Goal: Task Accomplishment & Management: Manage account settings

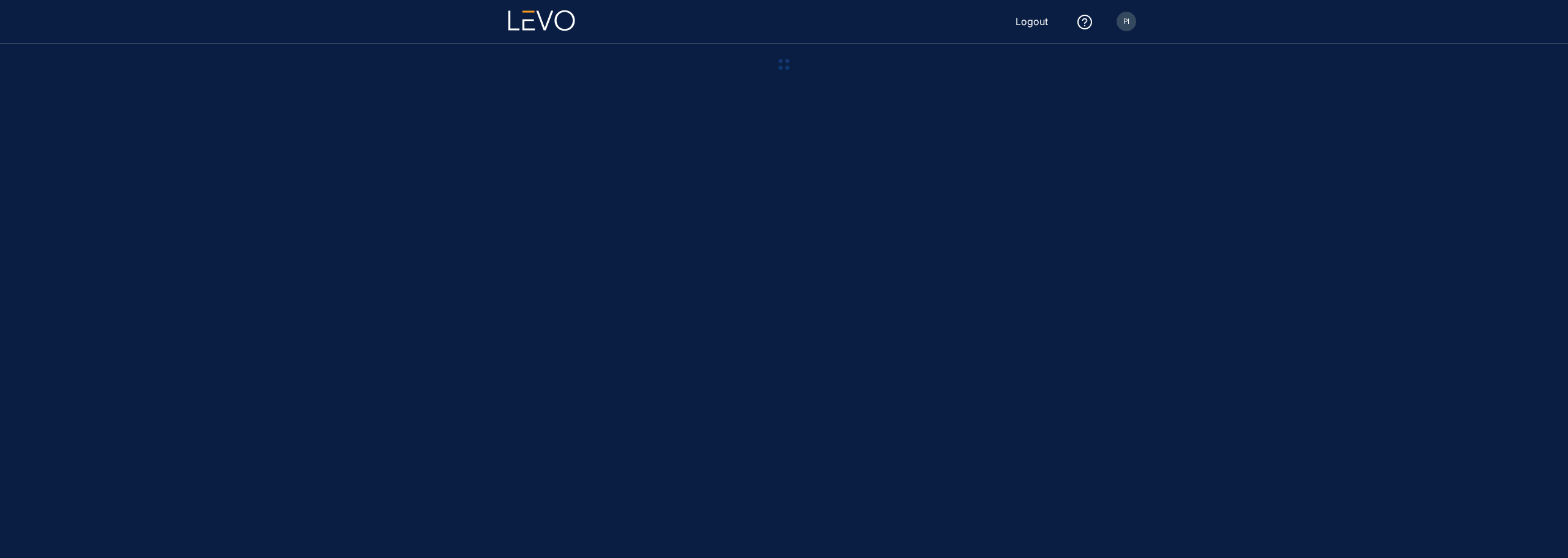
click at [1125, 27] on img at bounding box center [1126, 21] width 19 height 19
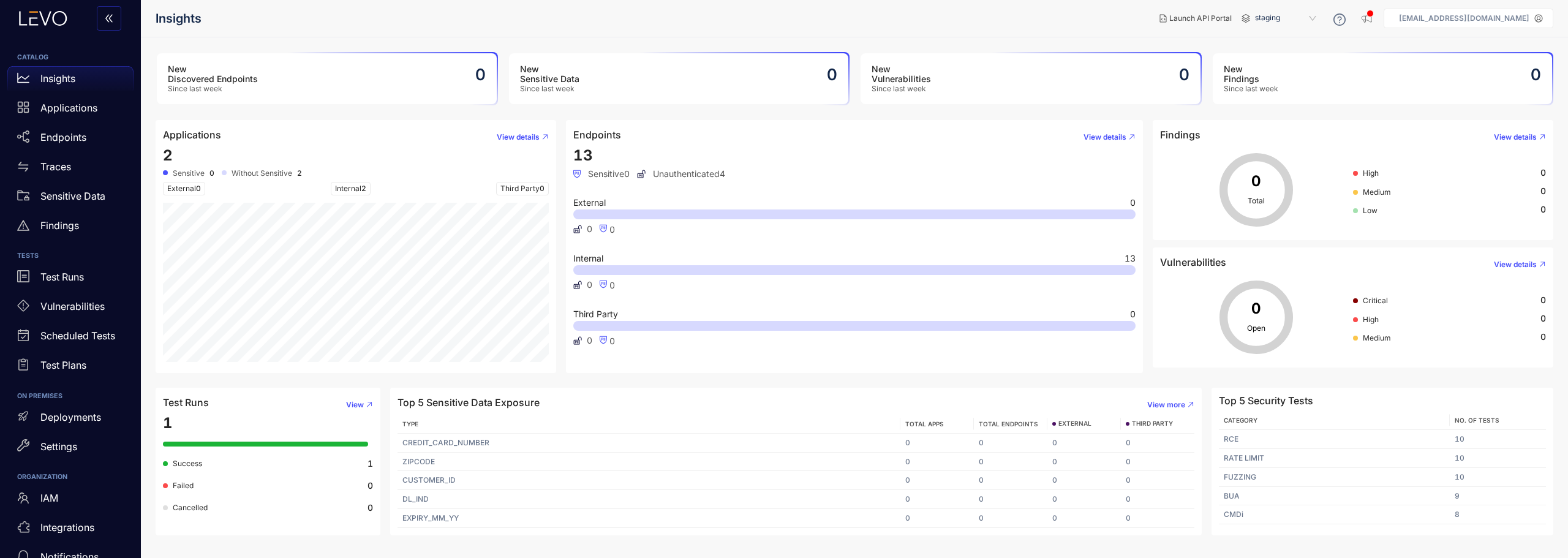
click at [1495, 19] on p "pidugu2007@vstreamlabs.com" at bounding box center [1464, 18] width 131 height 9
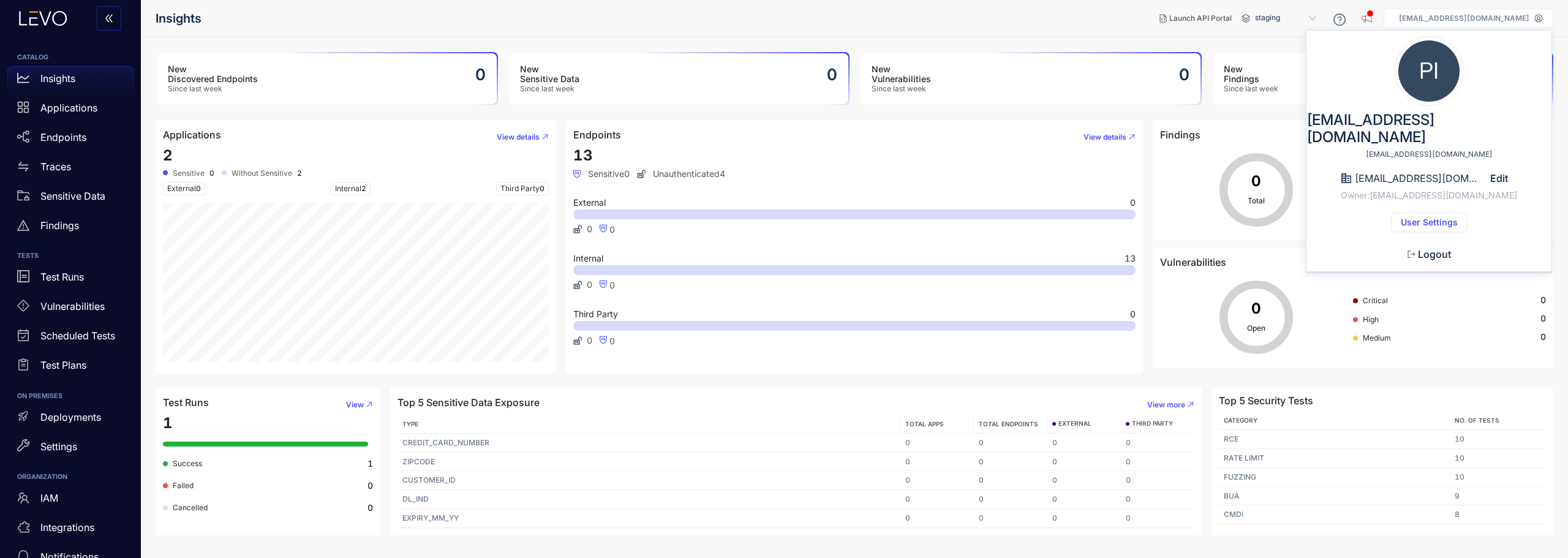
click at [1425, 218] on span "User Settings" at bounding box center [1429, 223] width 57 height 10
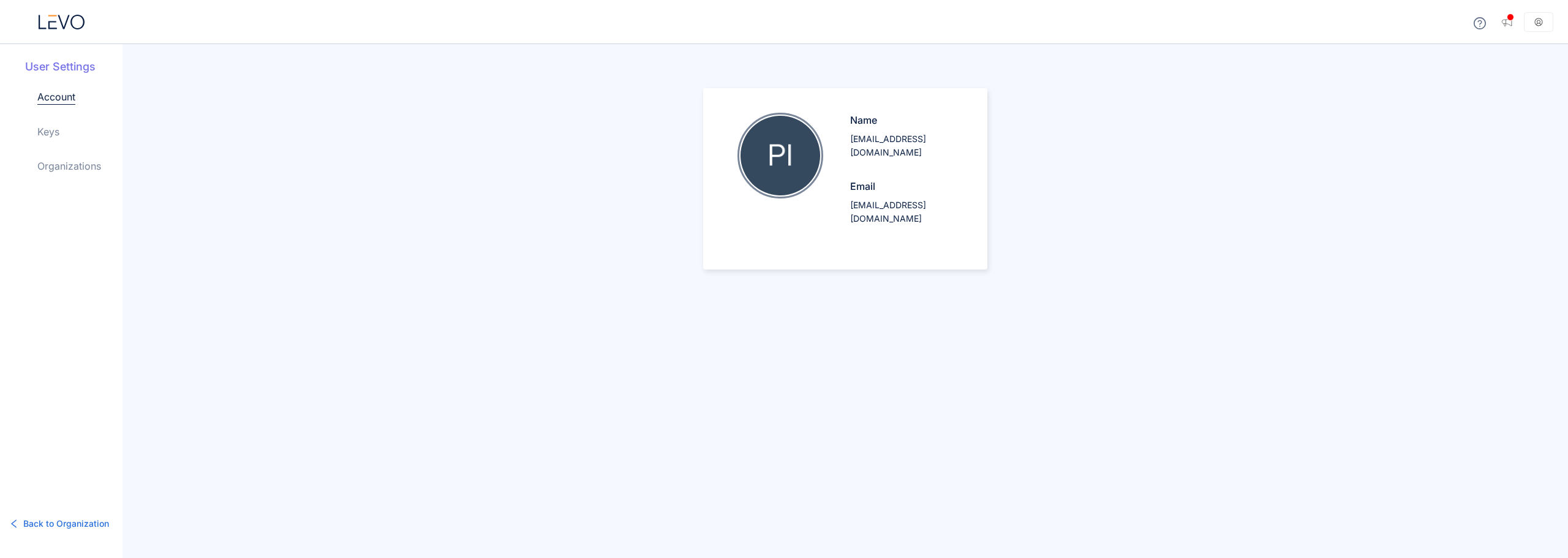
click at [55, 131] on link "Keys" at bounding box center [48, 131] width 22 height 15
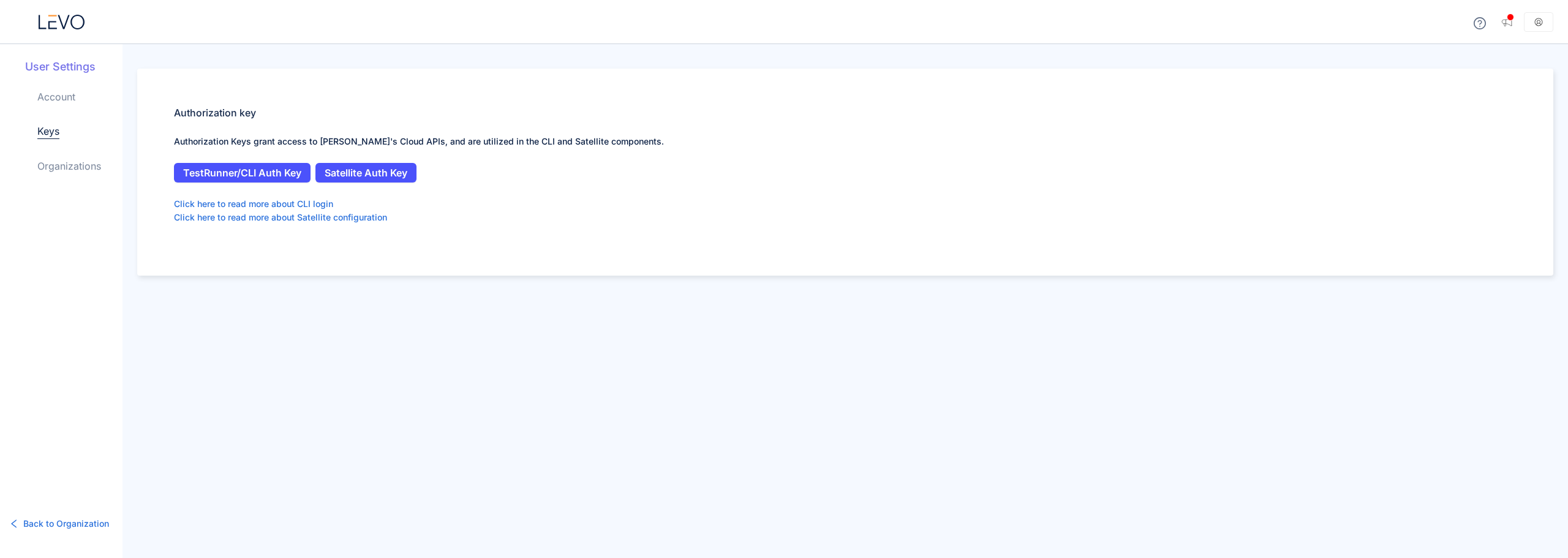
click at [69, 162] on link "Organizations" at bounding box center [69, 166] width 64 height 15
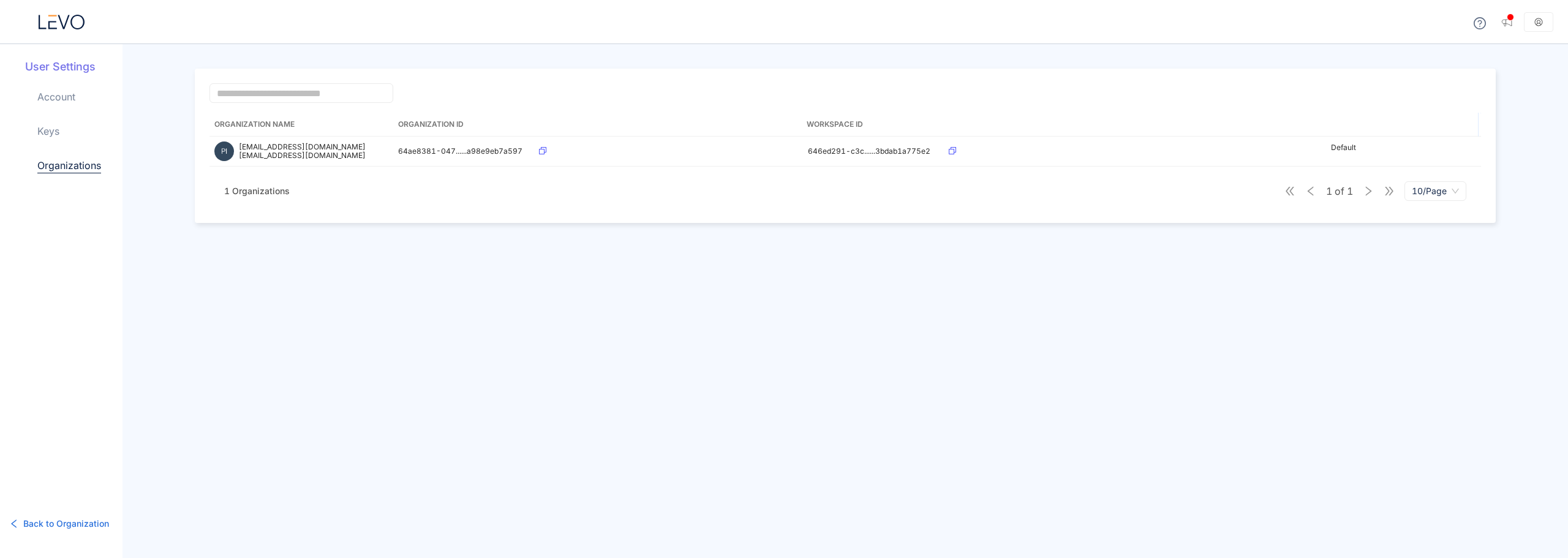
click at [50, 24] on icon at bounding box center [61, 22] width 46 height 15
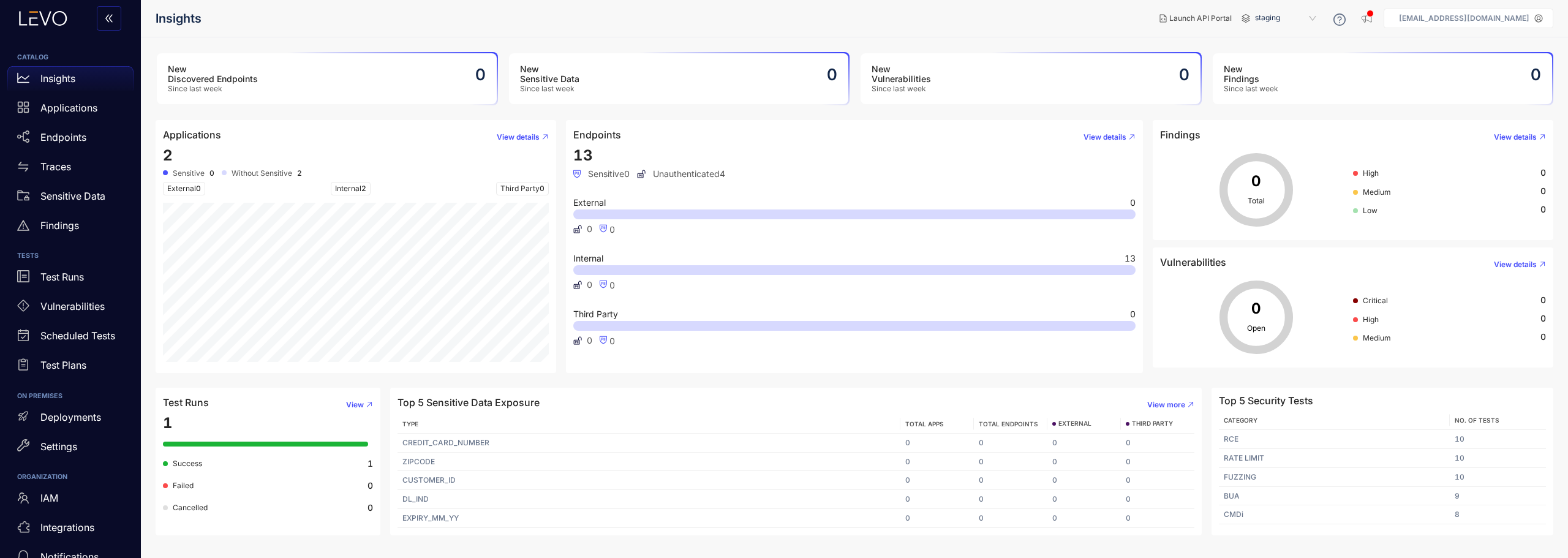
click at [1060, 364] on div "13 Sensitive 0 Unauthenticated 4 External 0 0 0 Internal 13 0 0 Third Party 0 0…" at bounding box center [854, 256] width 562 height 219
click at [1318, 17] on span "staging" at bounding box center [1287, 19] width 64 height 19
click at [1319, 17] on span "staging" at bounding box center [1287, 19] width 64 height 19
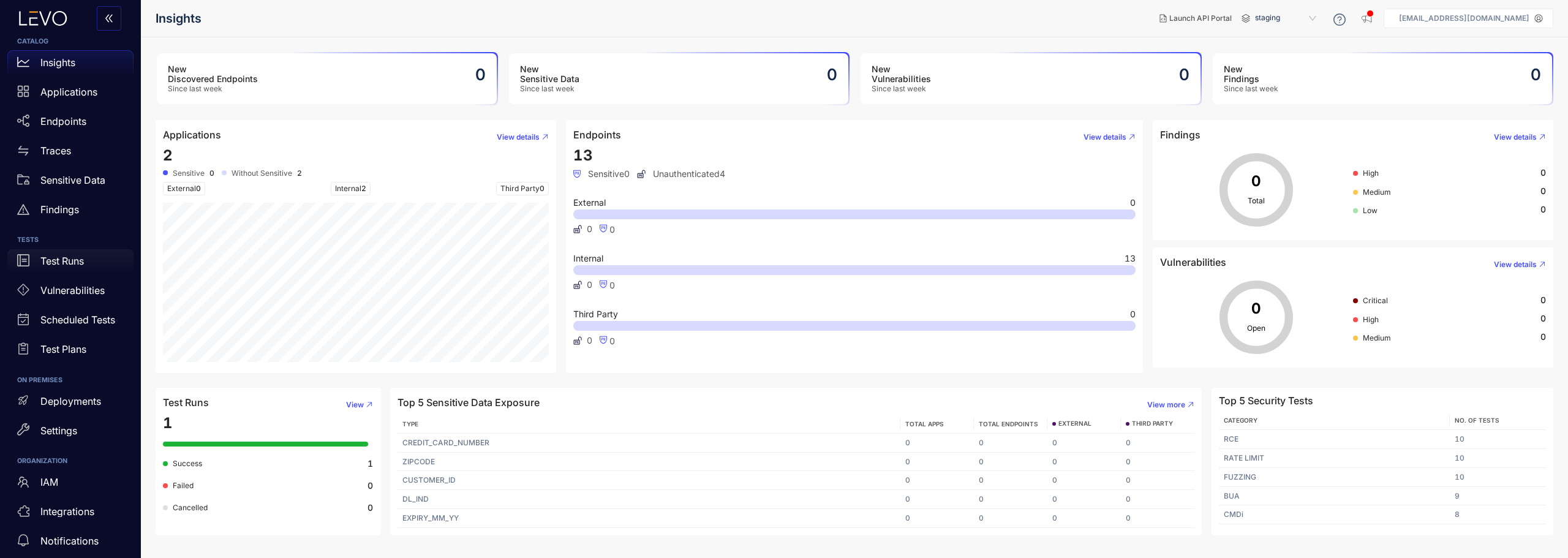
scroll to position [23, 0]
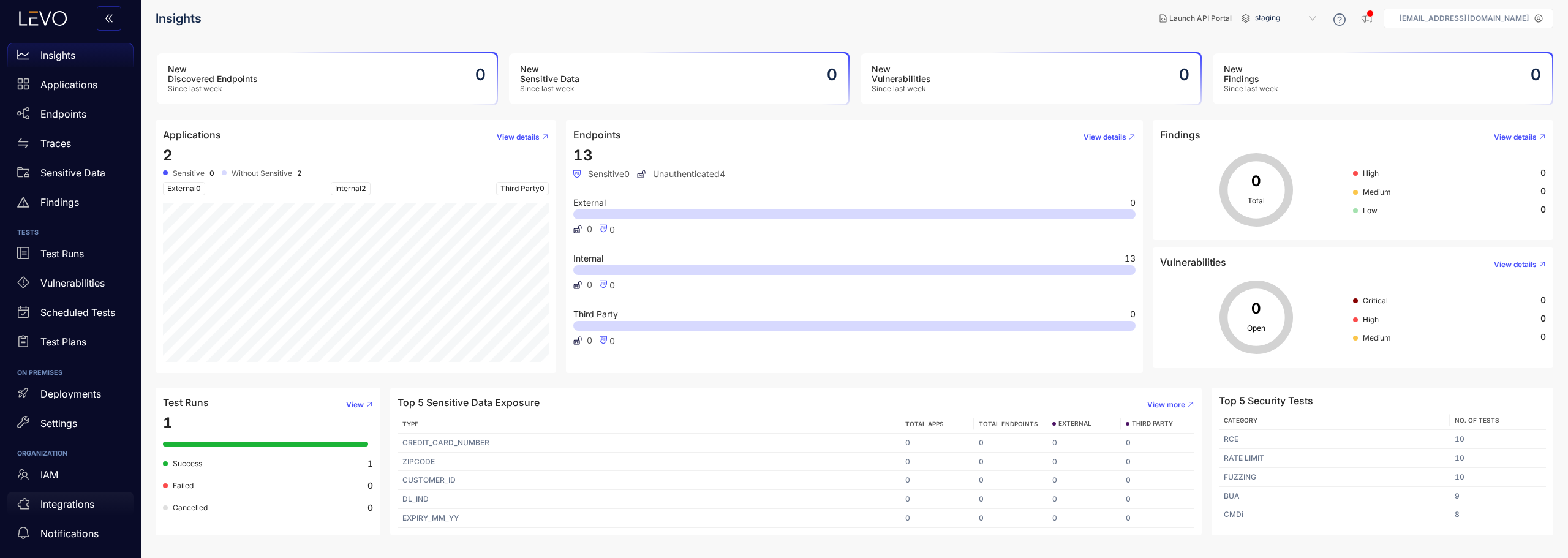
click at [70, 498] on p "Integrations" at bounding box center [67, 504] width 54 height 11
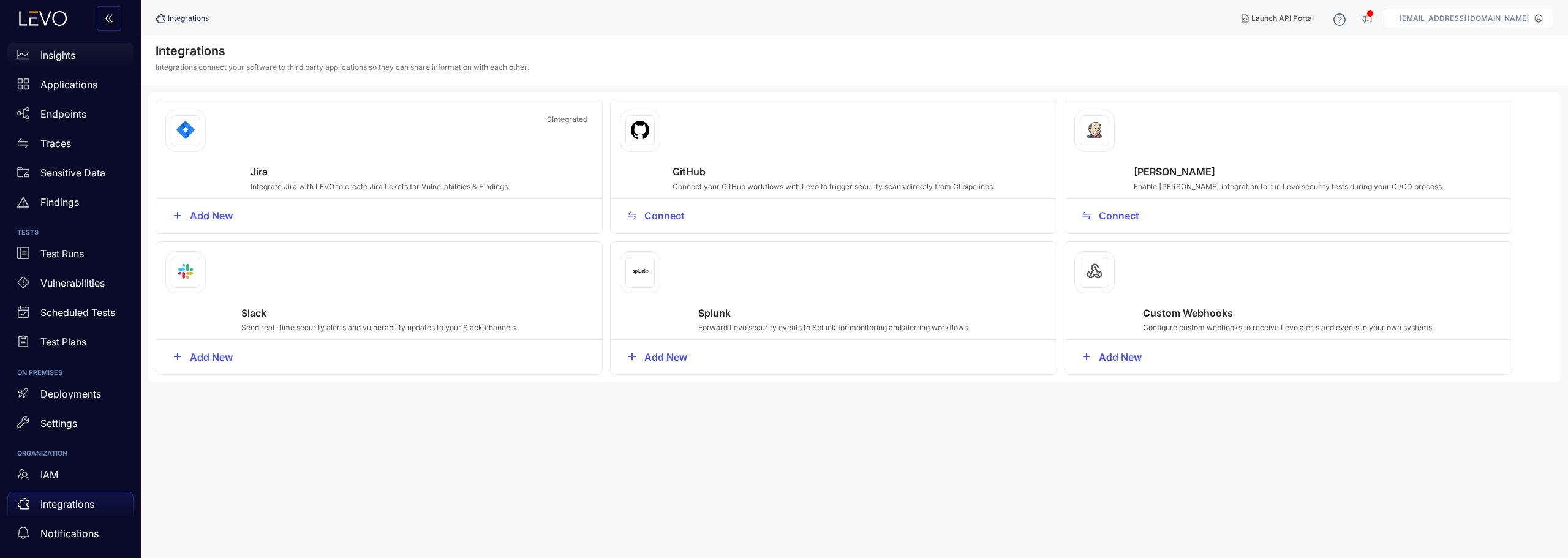
click at [63, 60] on p "Insights" at bounding box center [57, 56] width 35 height 11
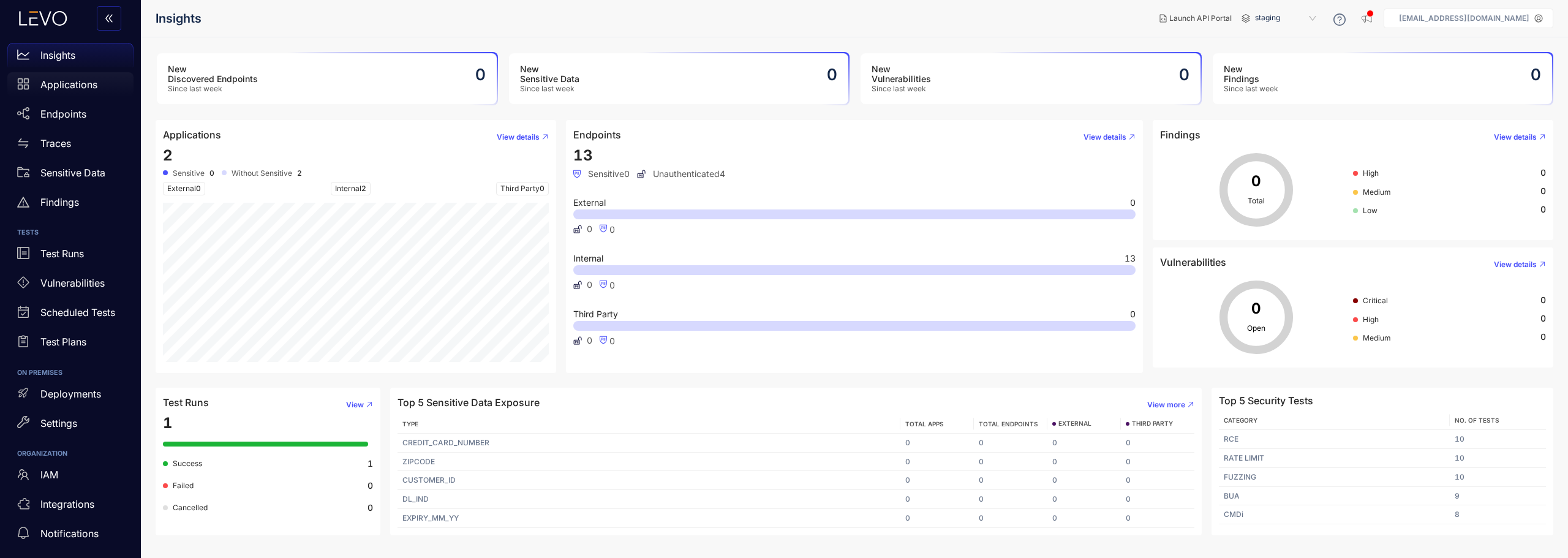
click at [43, 83] on p "Applications" at bounding box center [69, 85] width 57 height 11
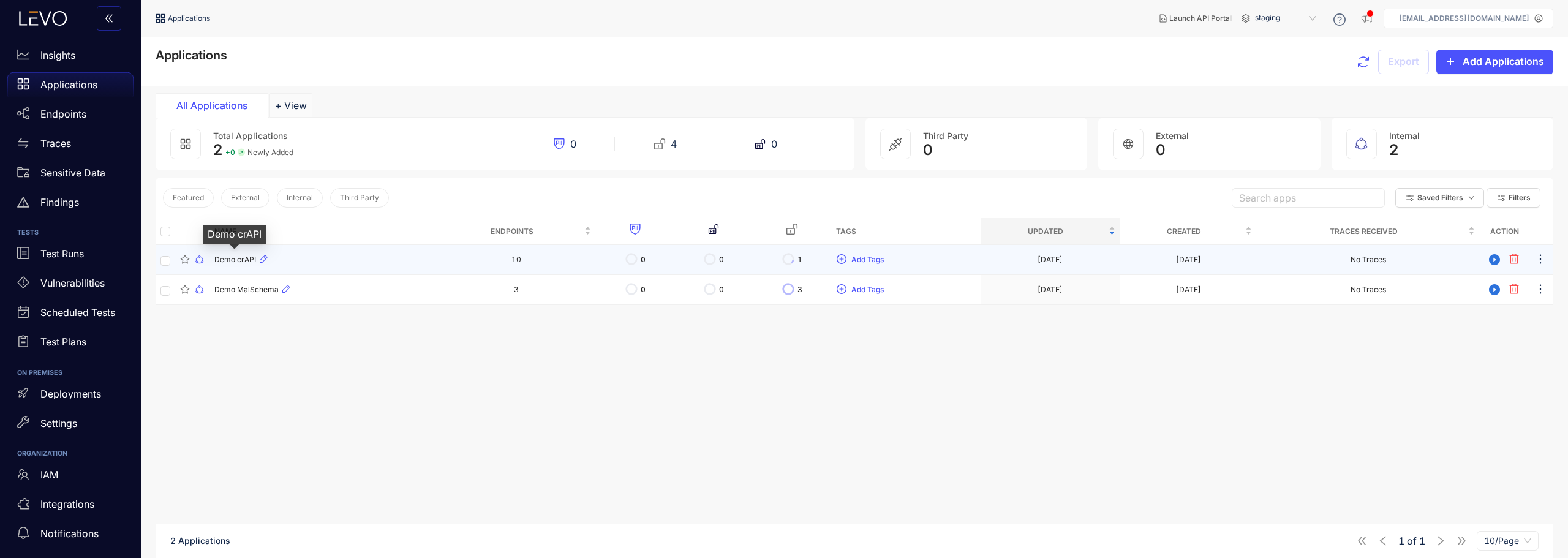
click at [239, 260] on span "Demo crAPI" at bounding box center [235, 260] width 42 height 9
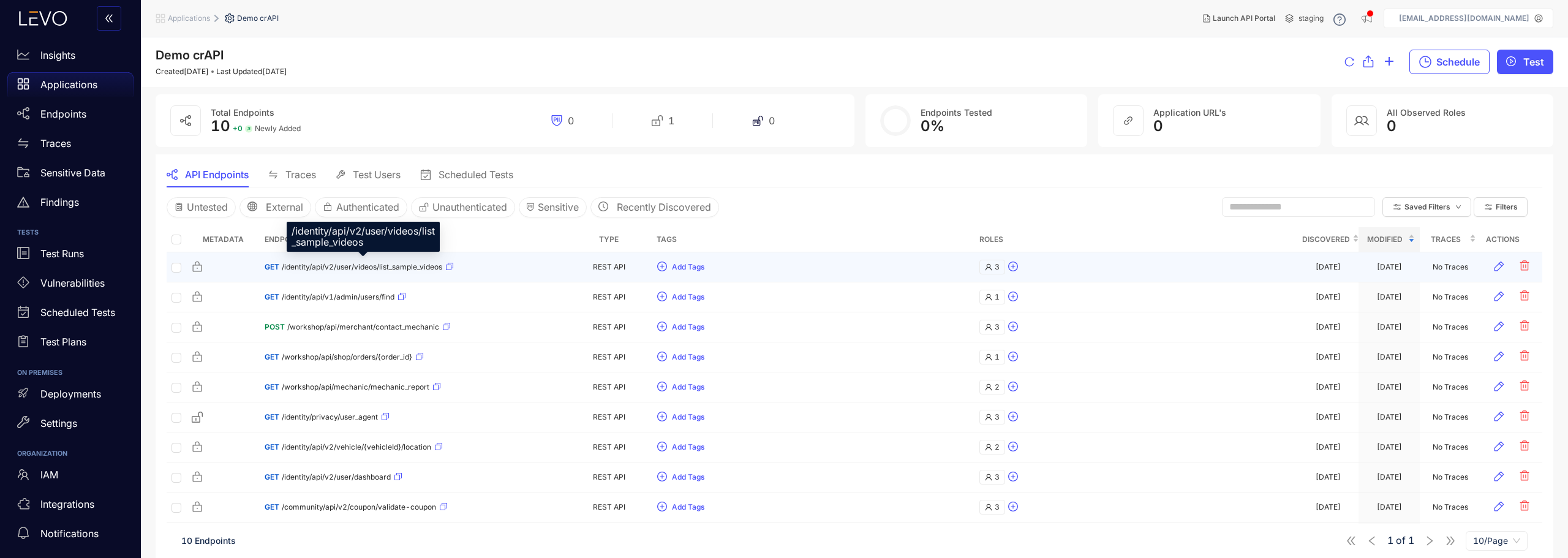
click at [316, 263] on span "/identity/api/v2/user/videos/list_sample_videos" at bounding box center [361, 267] width 160 height 9
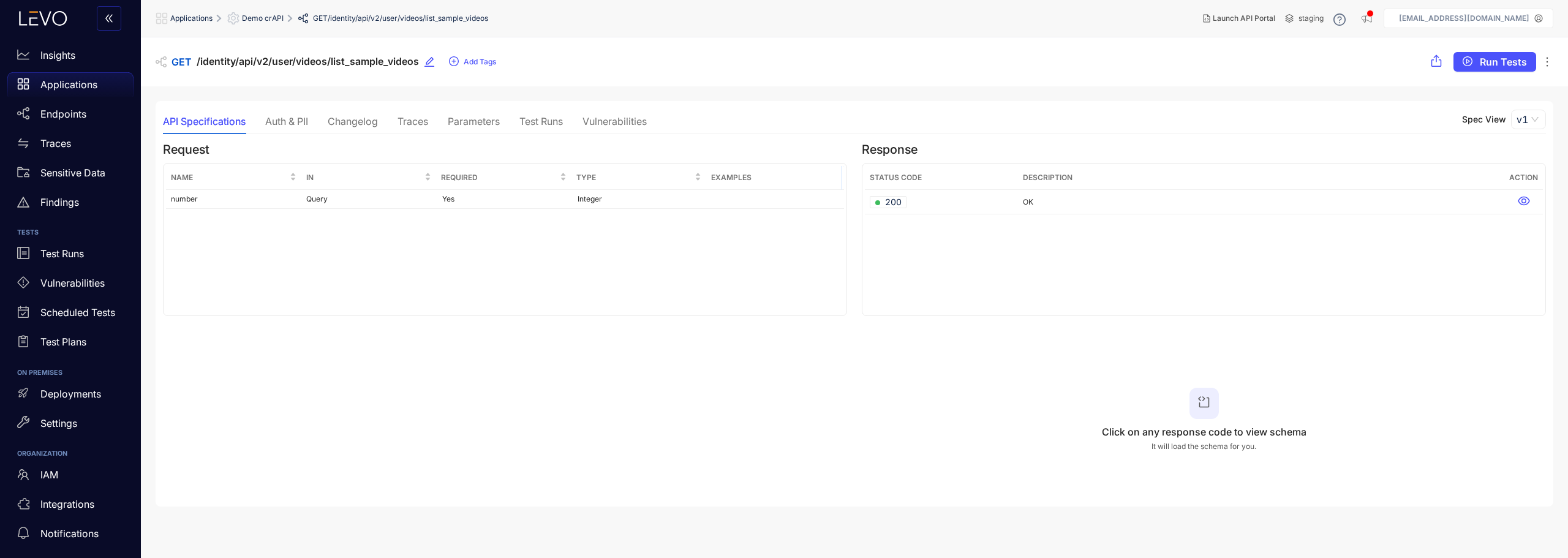
click at [291, 121] on div "Auth & PII" at bounding box center [286, 122] width 43 height 11
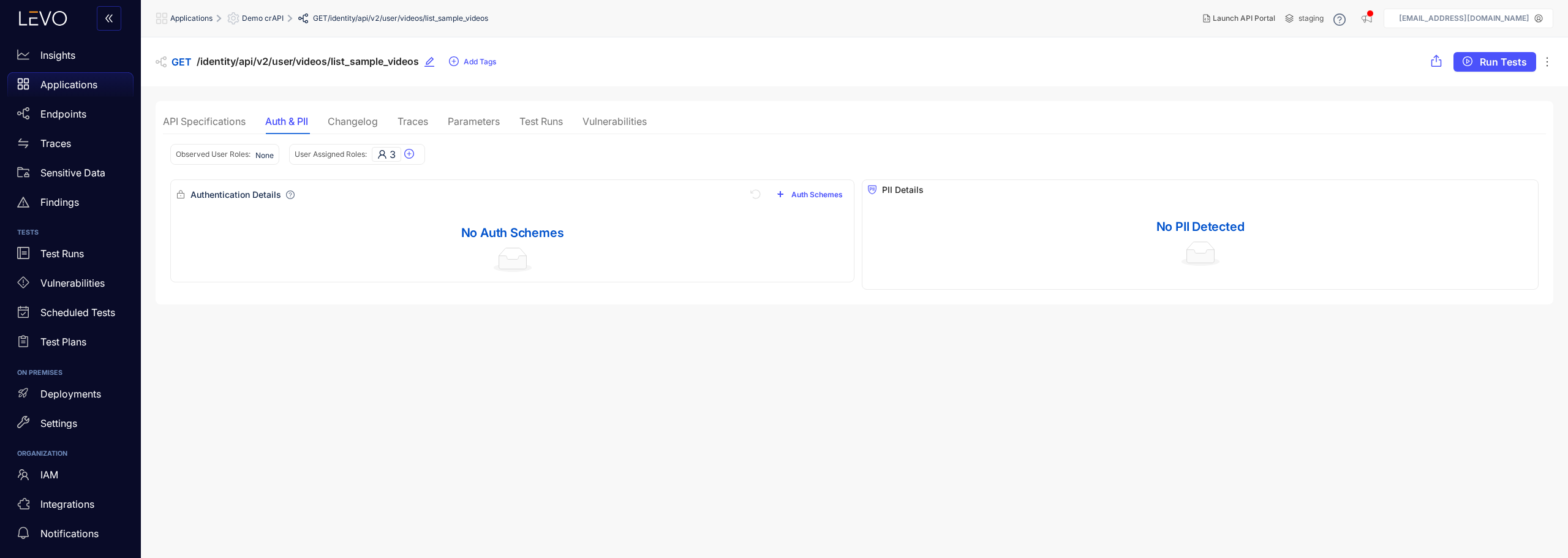
click at [355, 121] on div "Changelog" at bounding box center [352, 122] width 50 height 11
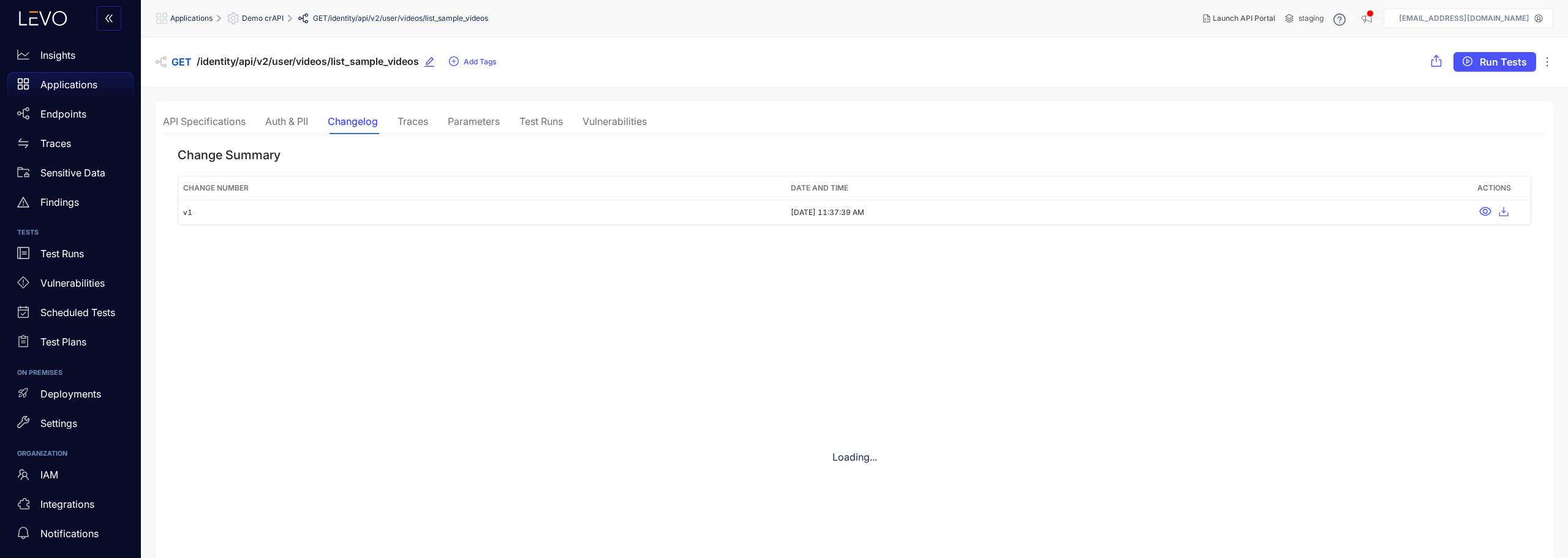
click at [410, 122] on div "Traces" at bounding box center [413, 122] width 31 height 11
click at [474, 124] on div "Parameters" at bounding box center [473, 122] width 52 height 11
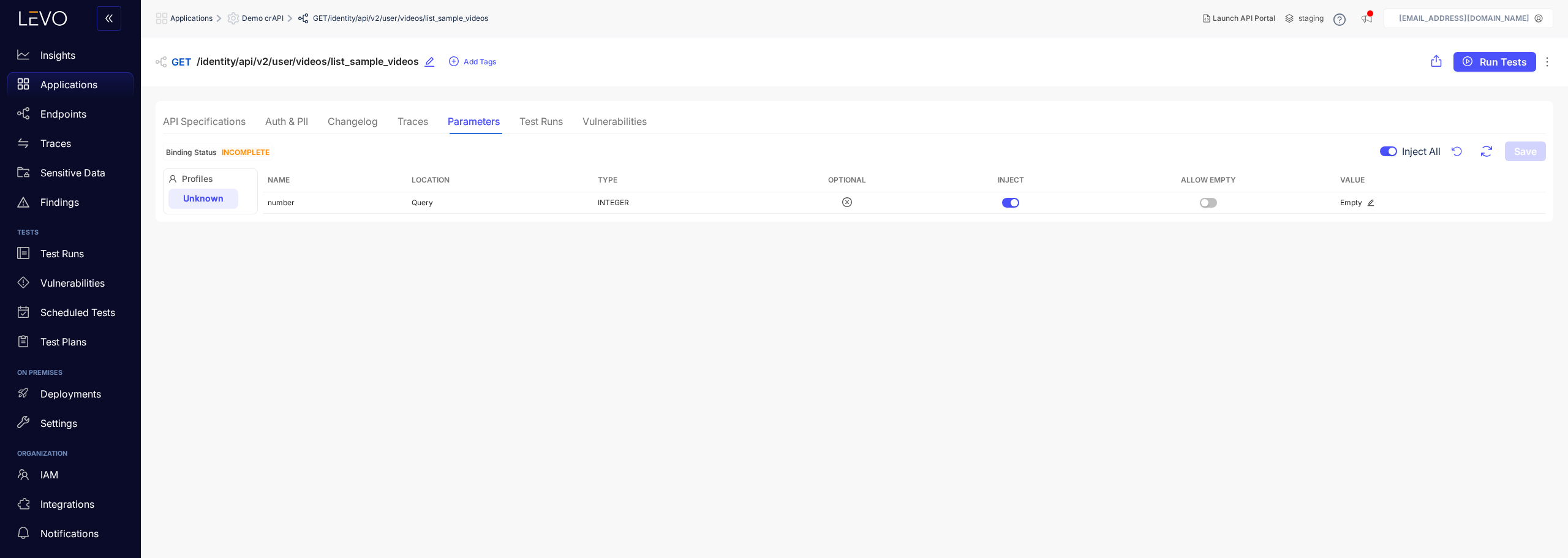
click at [551, 124] on div "Test Runs" at bounding box center [541, 122] width 44 height 11
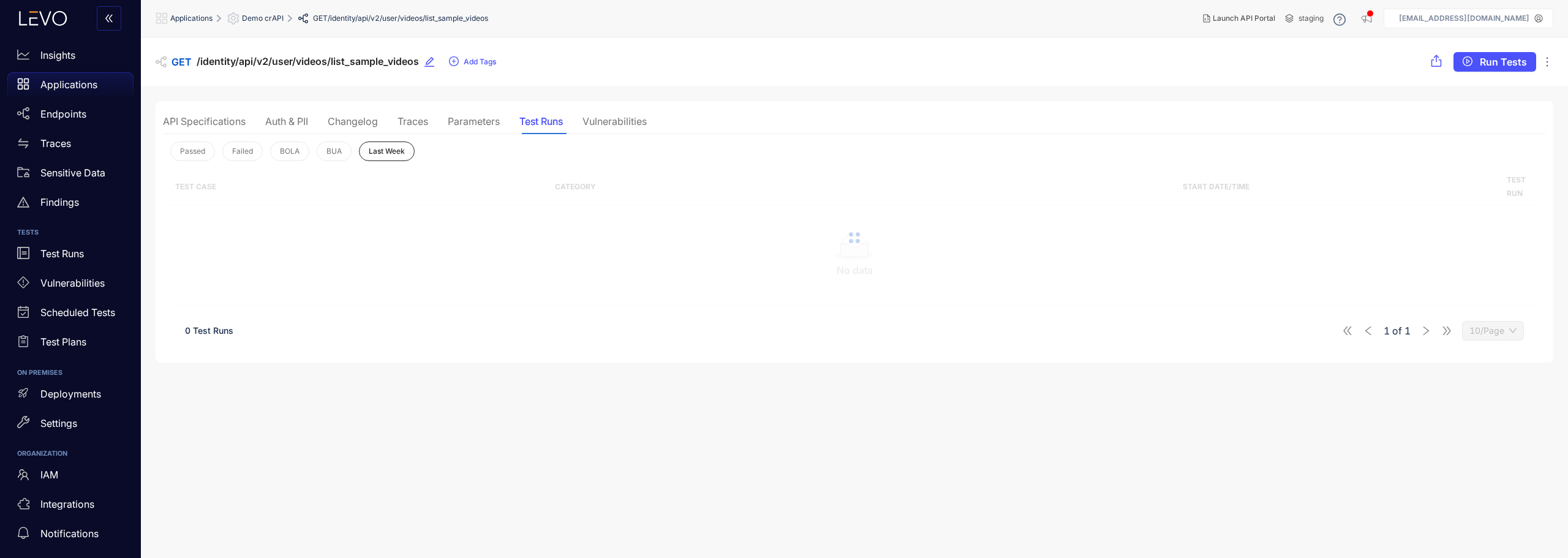
click at [613, 121] on div "Vulnerabilities" at bounding box center [614, 122] width 64 height 11
click at [233, 17] on icon "setting" at bounding box center [234, 18] width 11 height 12
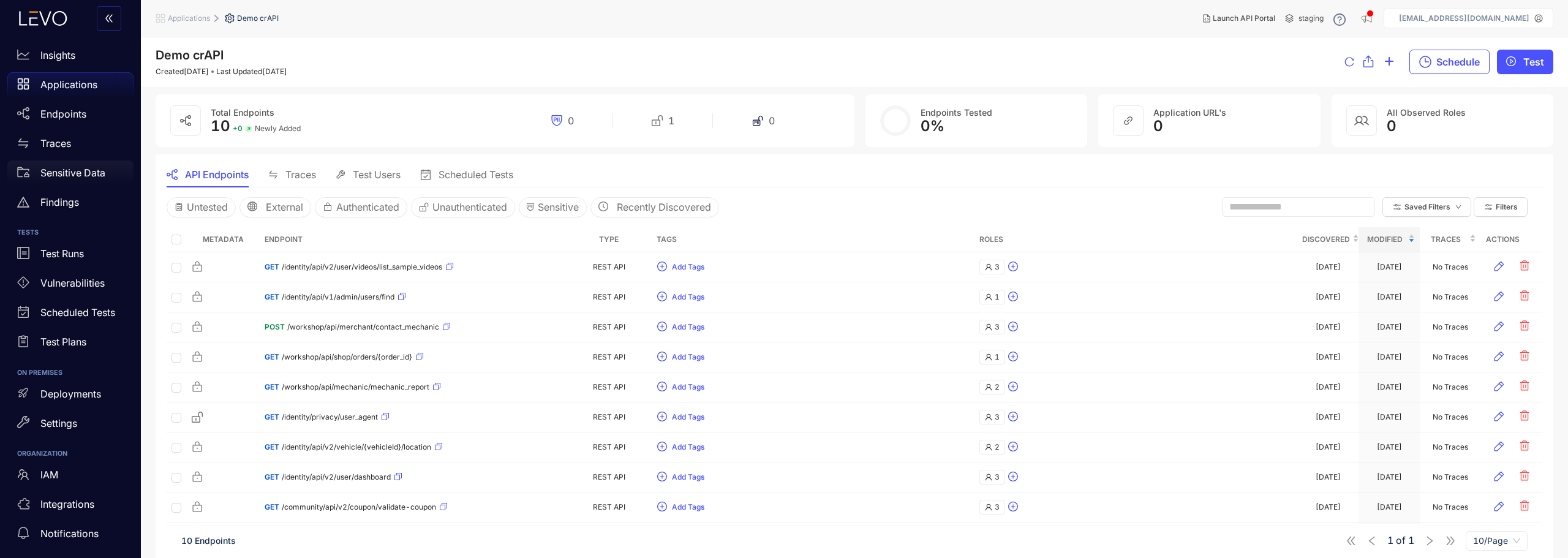
click at [50, 172] on p "Sensitive Data" at bounding box center [73, 173] width 65 height 11
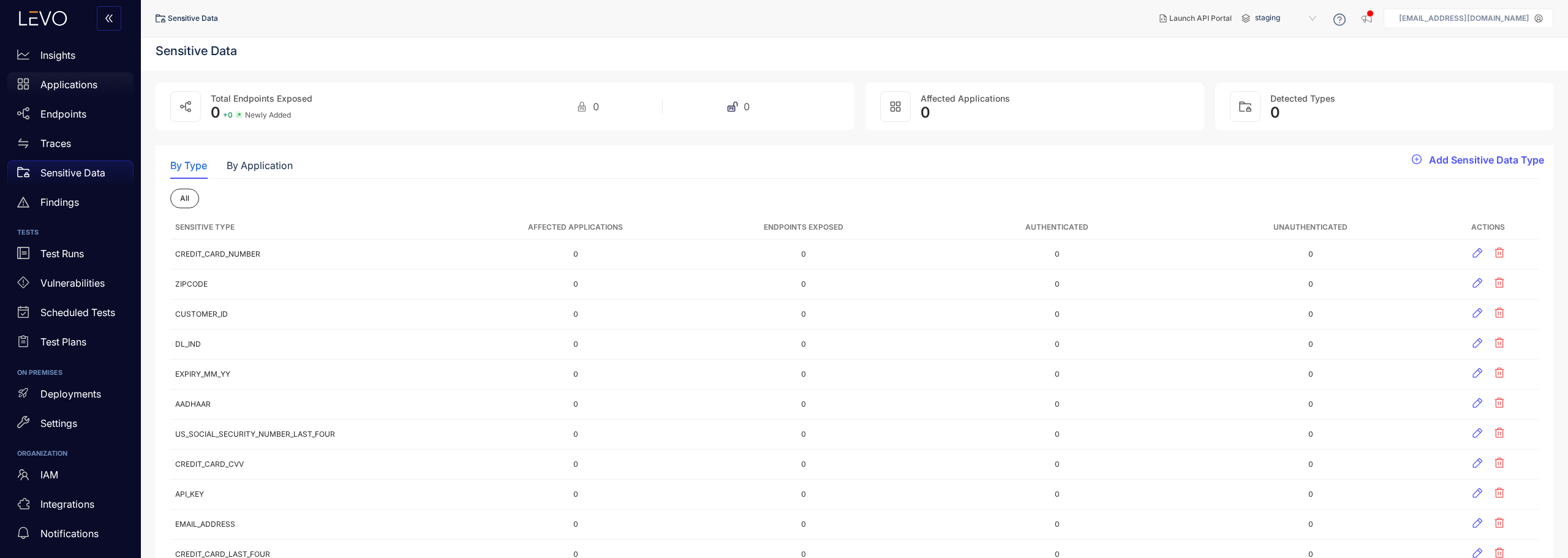
click at [78, 85] on p "Applications" at bounding box center [69, 85] width 57 height 11
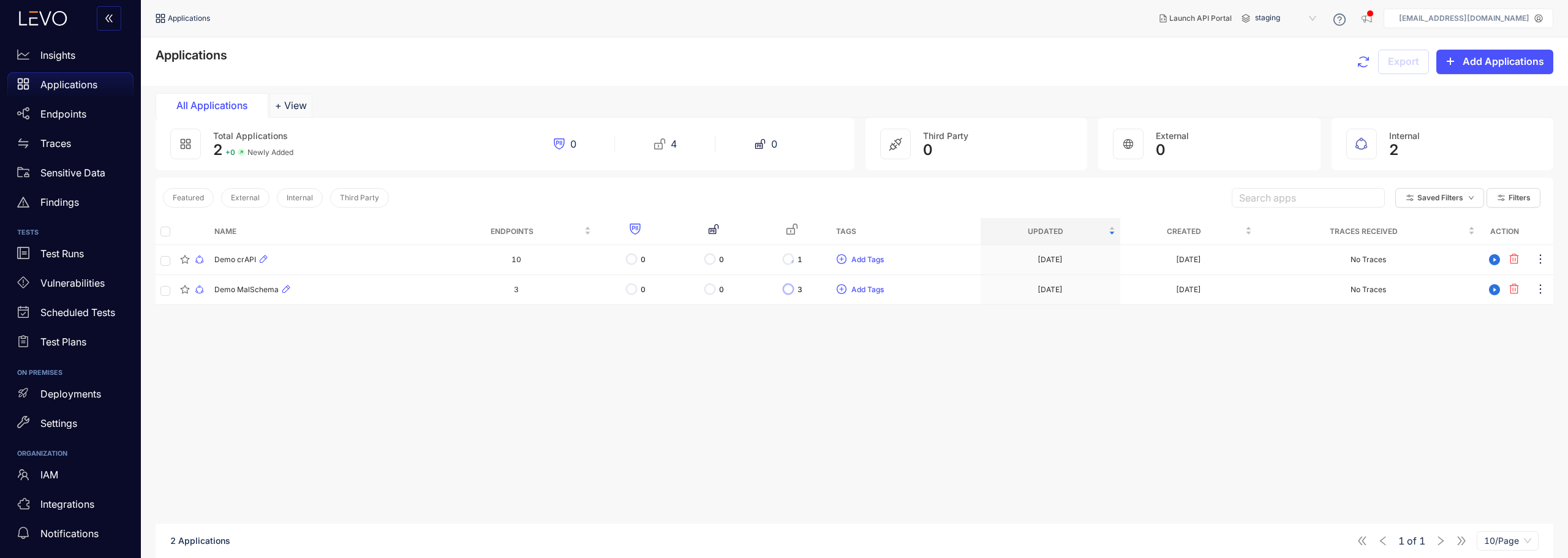
click at [273, 401] on div "Name Endpoints Tags Updated Created Traces Received Action Demo crAPI 10 0 0 1 …" at bounding box center [855, 406] width 1398 height 378
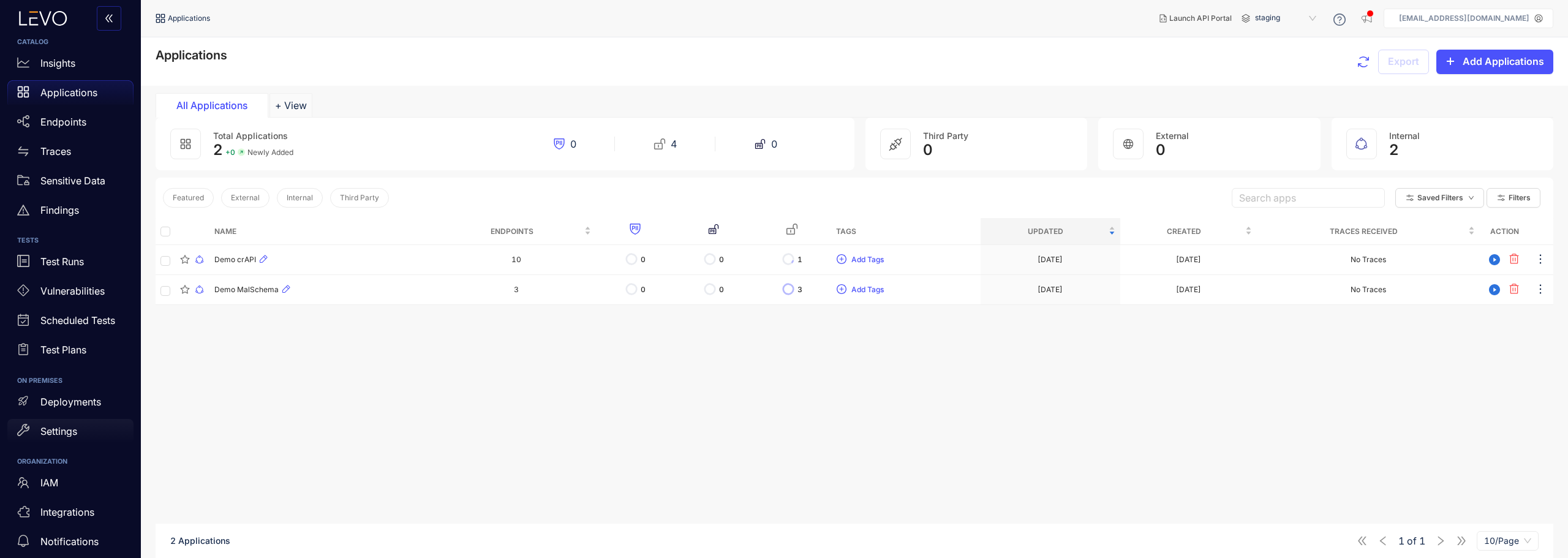
scroll to position [23, 0]
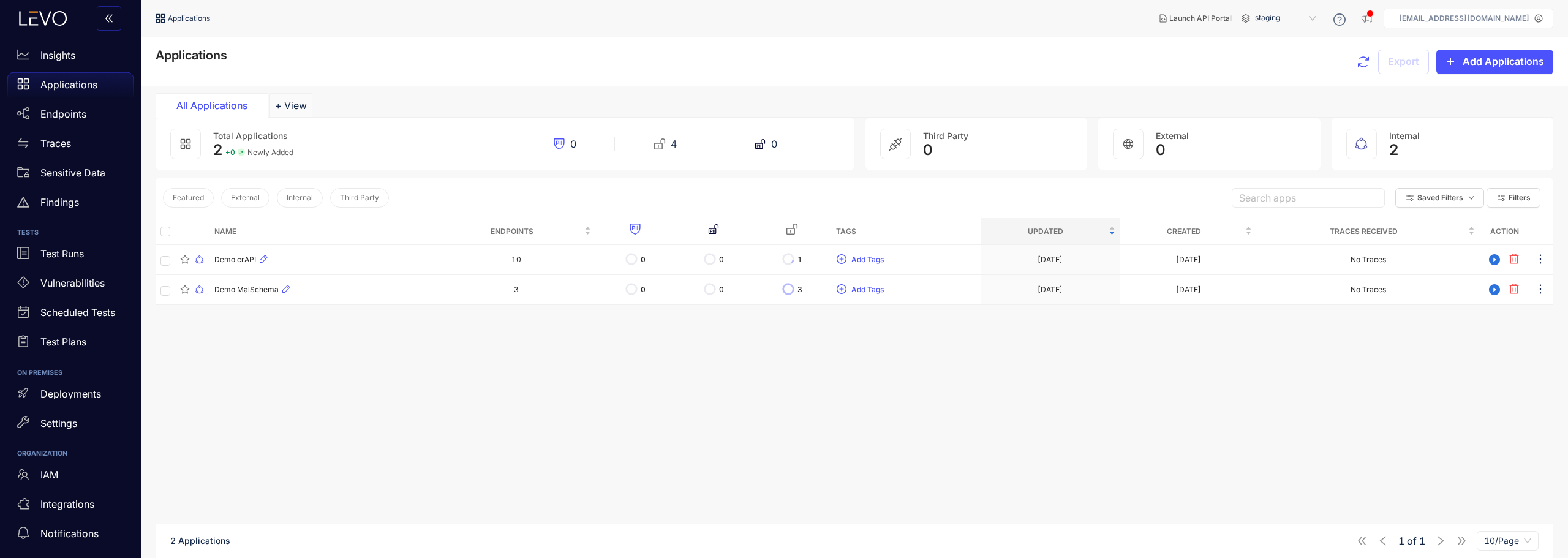
click at [111, 14] on icon "double-left" at bounding box center [109, 19] width 10 height 10
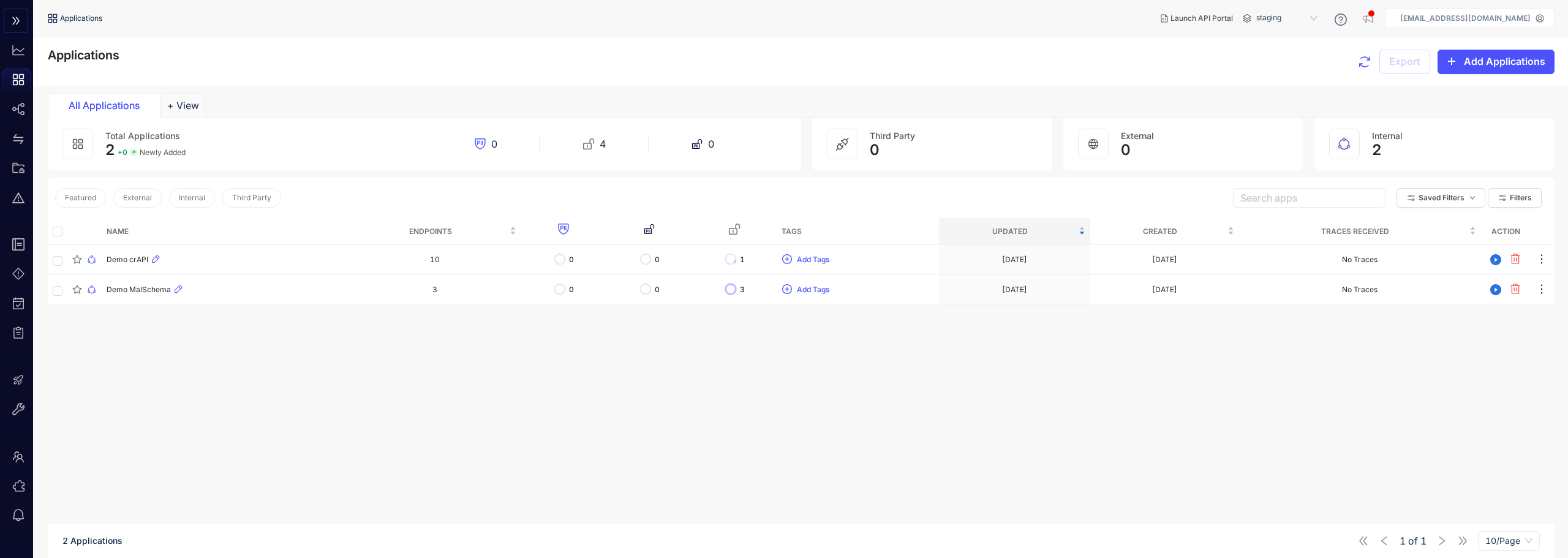
scroll to position [0, 0]
click at [19, 21] on icon "double-right" at bounding box center [15, 21] width 7 height 8
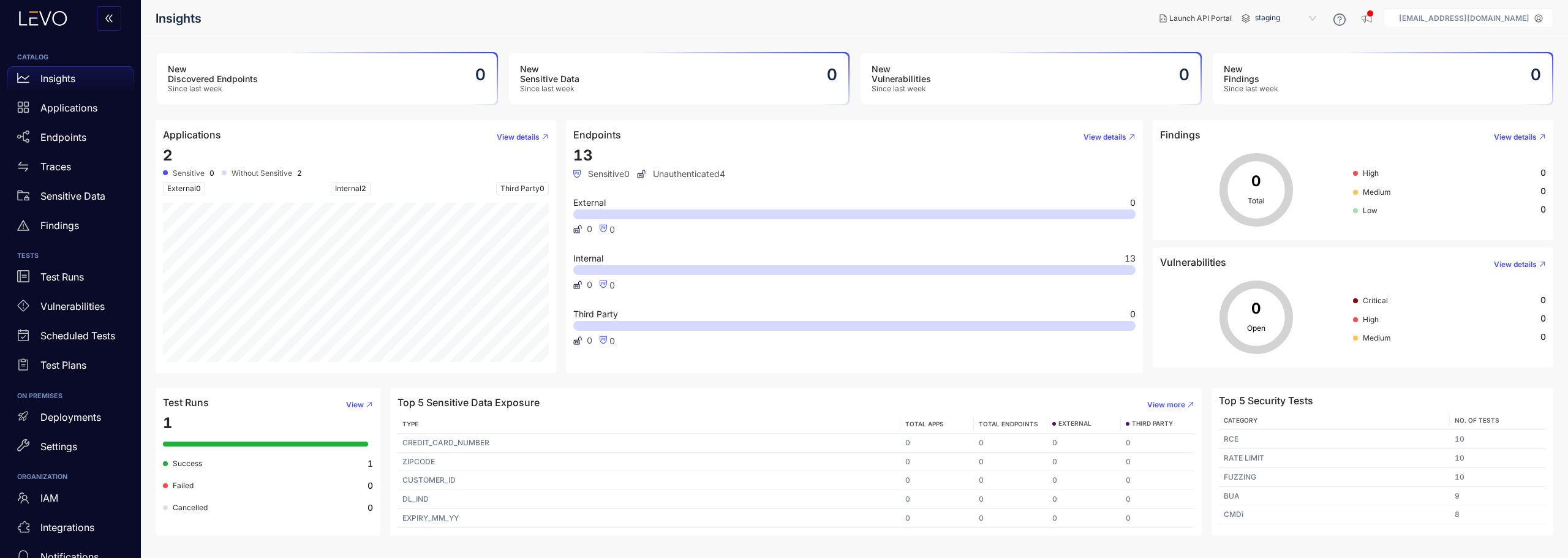
click at [1503, 15] on p "[EMAIL_ADDRESS][DOMAIN_NAME]" at bounding box center [1464, 18] width 131 height 9
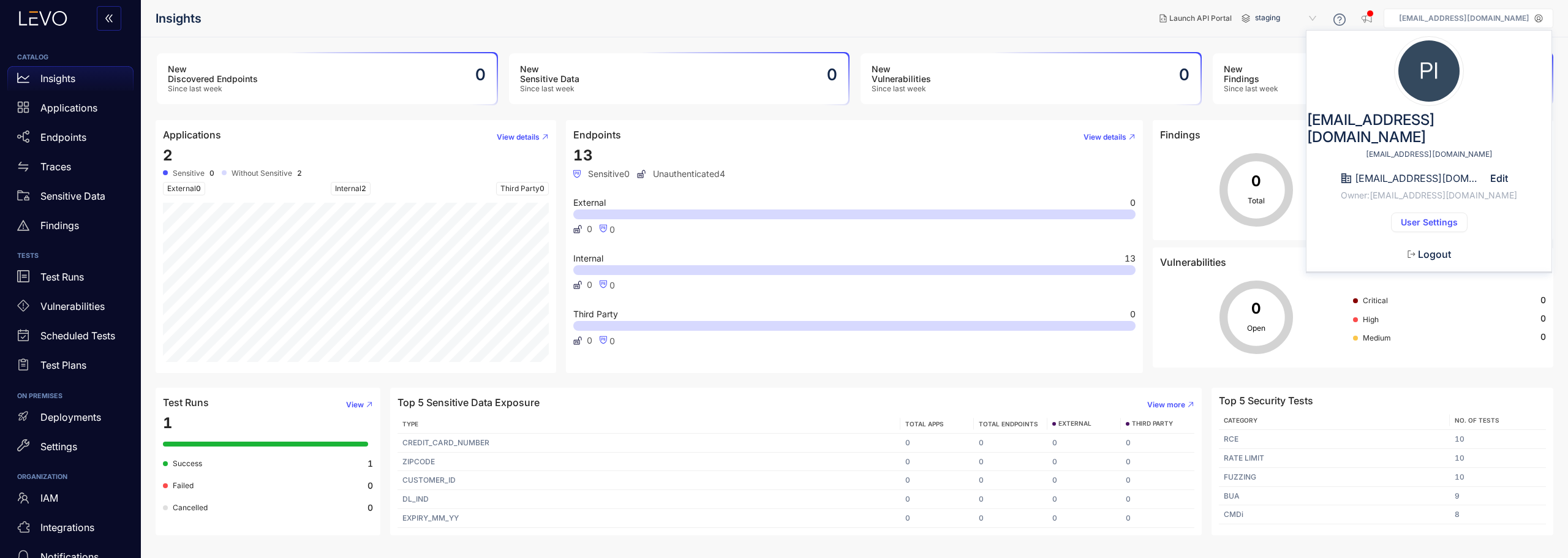
click at [1416, 218] on span "User Settings" at bounding box center [1429, 223] width 57 height 10
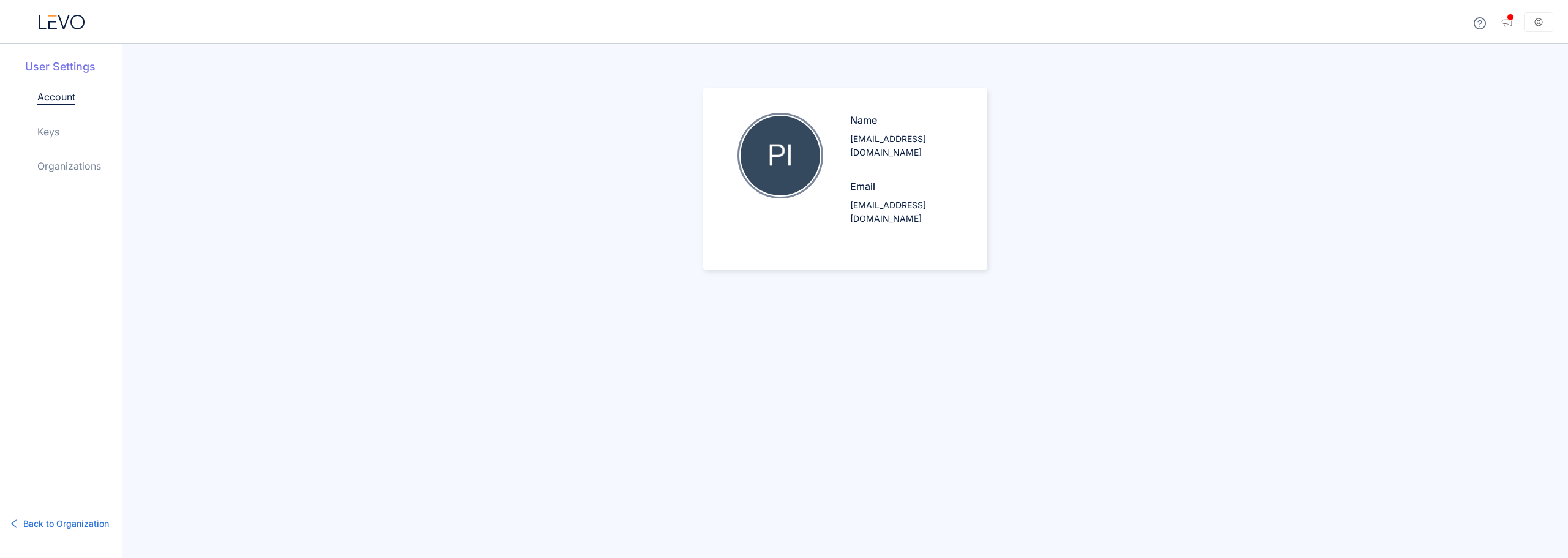
click at [35, 140] on div "User Settings Account Keys Organizations" at bounding box center [73, 126] width 98 height 134
click at [48, 133] on link "Keys" at bounding box center [48, 131] width 22 height 15
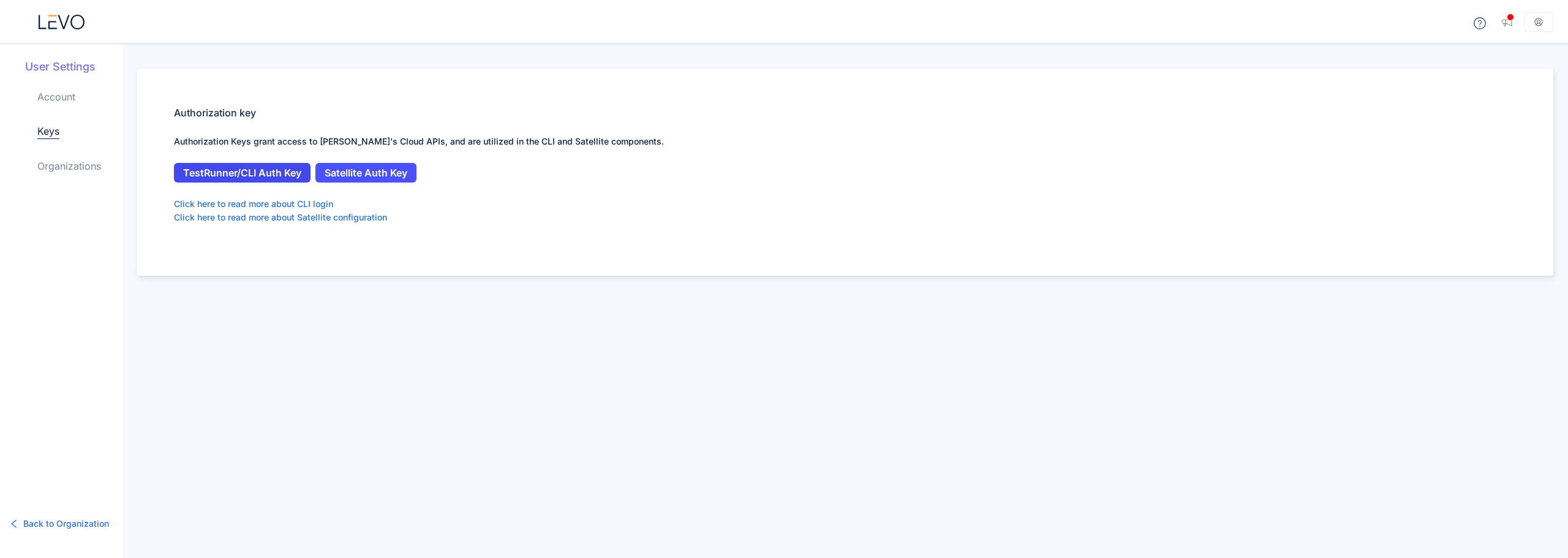
click at [286, 176] on span "TestRunner/CLI Auth Key" at bounding box center [242, 173] width 119 height 11
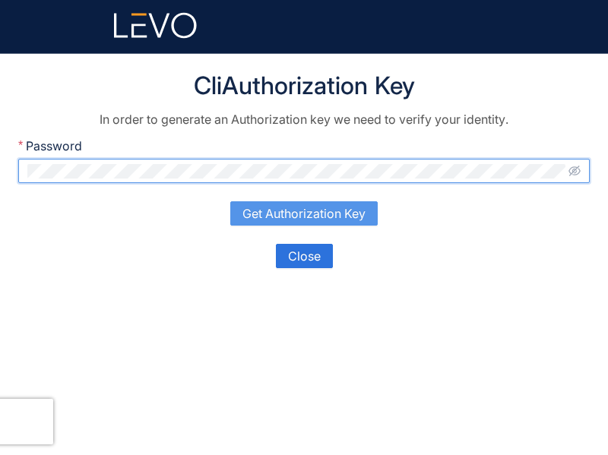
click at [311, 216] on span "Get Authorization Key" at bounding box center [303, 214] width 123 height 14
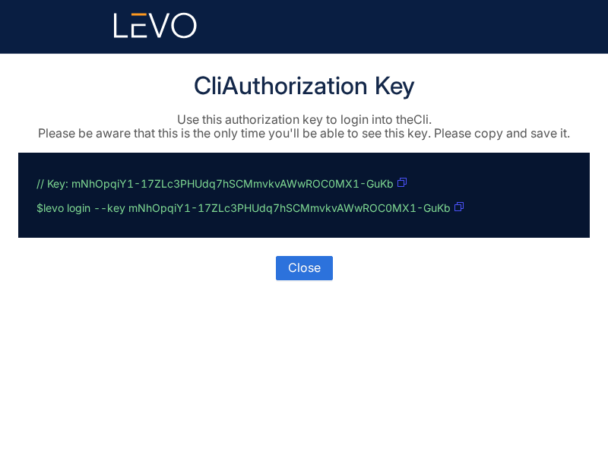
click at [461, 205] on icon "button" at bounding box center [458, 206] width 9 height 9
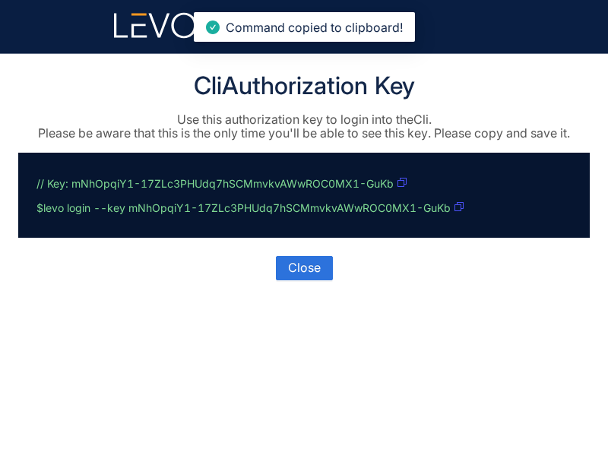
click at [495, 49] on header at bounding box center [304, 26] width 608 height 53
